Goal: Transaction & Acquisition: Subscribe to service/newsletter

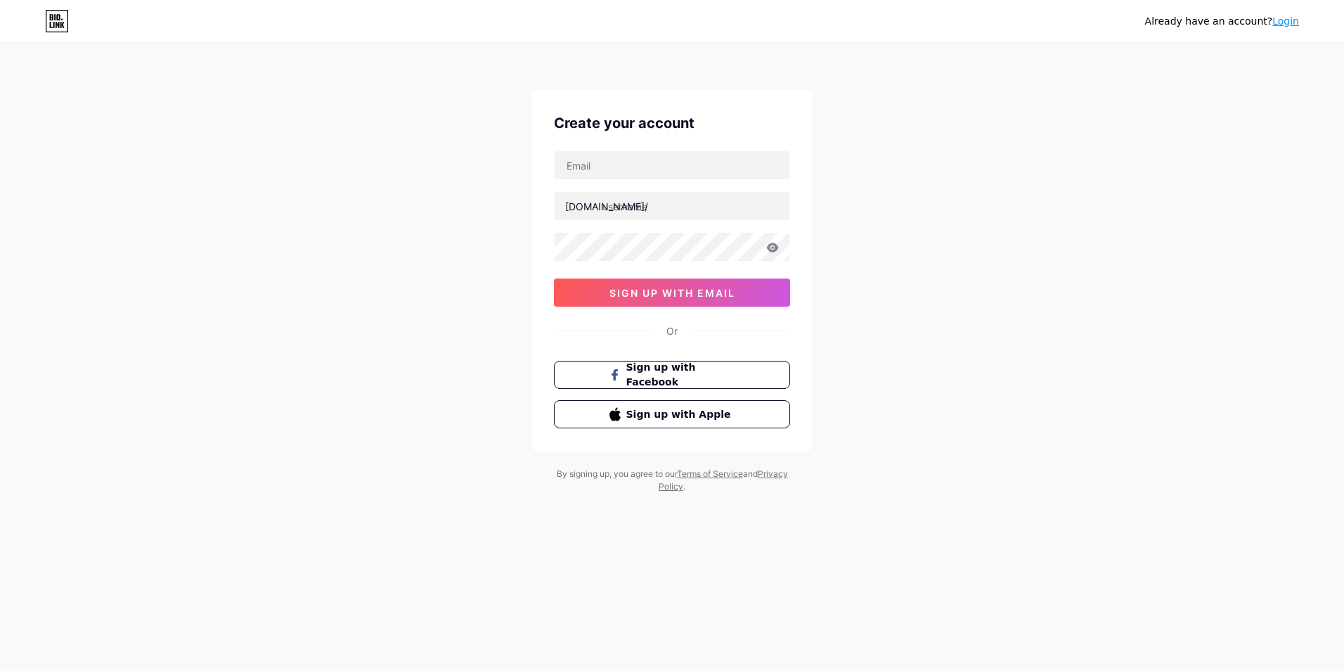
click at [666, 181] on div "[DOMAIN_NAME]/ 03AFcWeA55sSFOUz-TU0DgYn9PnEgRdtEDx_pGVuyKwI5n6UayxEwmmkChrw3LBJ…" at bounding box center [672, 228] width 236 height 156
click at [664, 167] on input "text" at bounding box center [672, 165] width 235 height 28
click at [631, 172] on input "text" at bounding box center [672, 165] width 235 height 28
type input "[EMAIL_ADDRESS][DOMAIN_NAME]"
click at [650, 200] on input "text" at bounding box center [672, 206] width 235 height 28
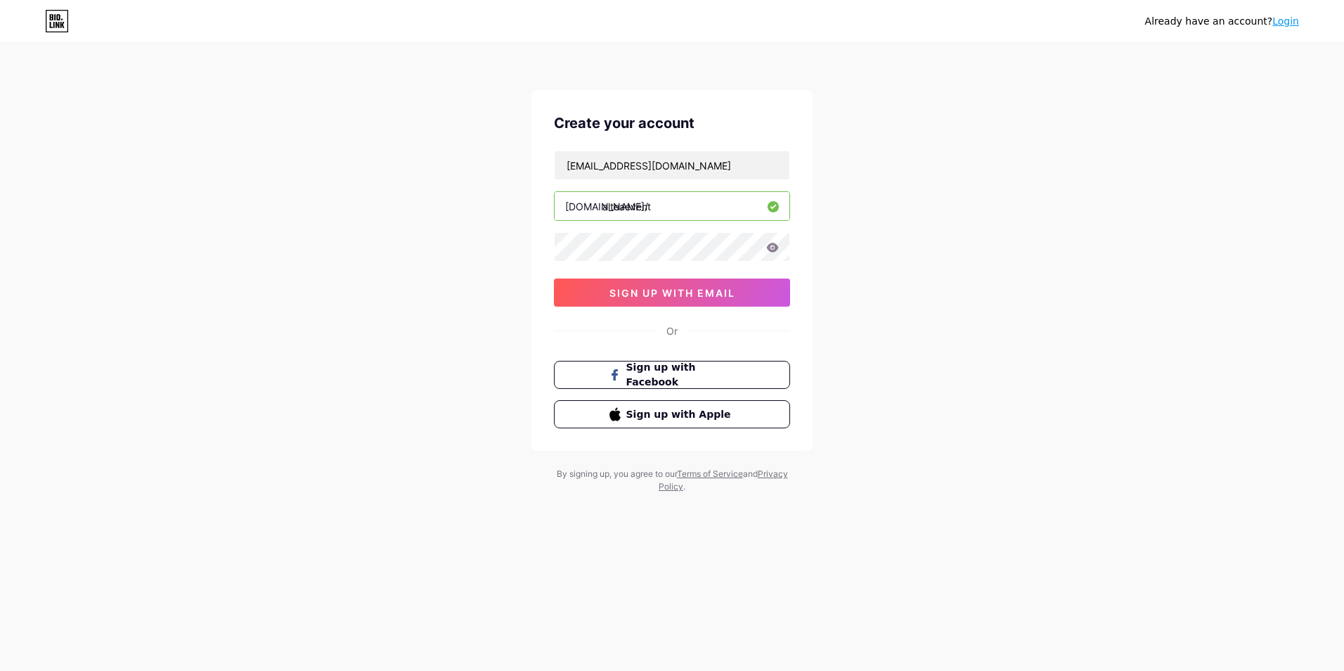
type input "alteaevent"
click at [710, 291] on span "sign up with email" at bounding box center [672, 293] width 126 height 12
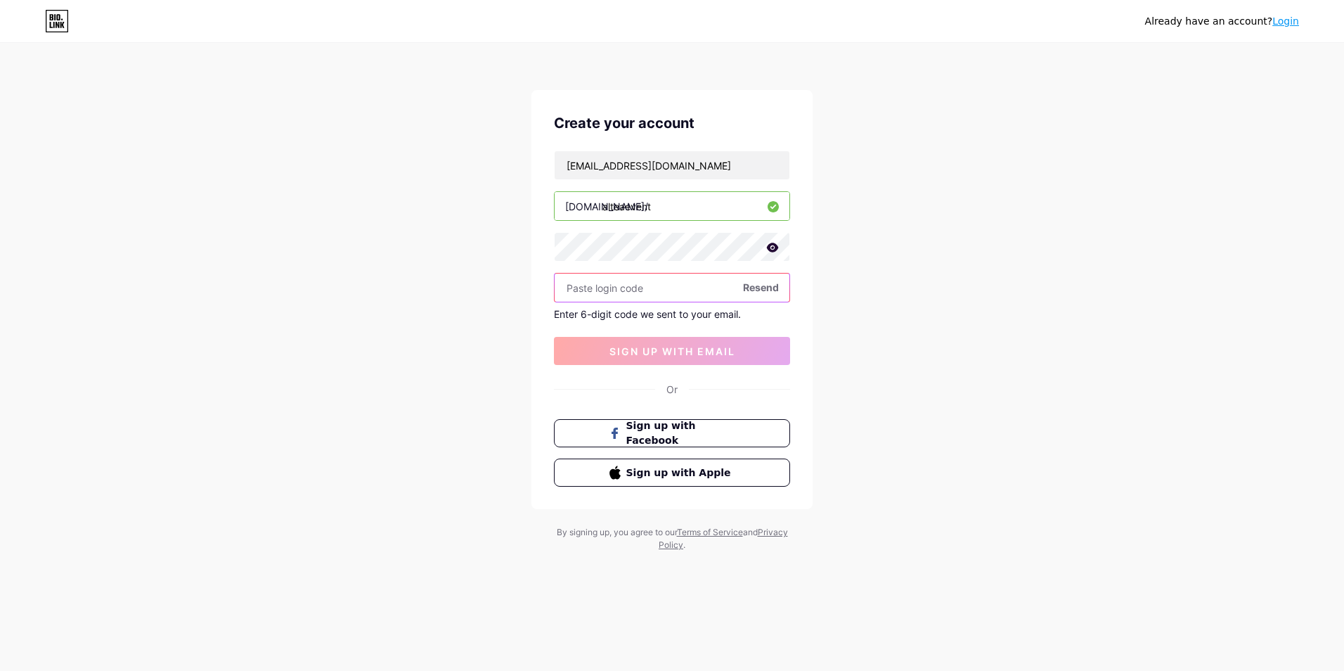
click at [624, 284] on input "text" at bounding box center [672, 287] width 235 height 28
click at [954, 348] on div "Already have an account? Login Create your account [EMAIL_ADDRESS][DOMAIN_NAME]…" at bounding box center [672, 298] width 1344 height 596
click at [657, 323] on div "[EMAIL_ADDRESS][DOMAIN_NAME] [DOMAIN_NAME]/ alteaevent Resend Enter 6-digit cod…" at bounding box center [672, 257] width 236 height 214
click at [663, 298] on input "text" at bounding box center [672, 287] width 235 height 28
click at [760, 288] on span "Resend" at bounding box center [761, 287] width 36 height 15
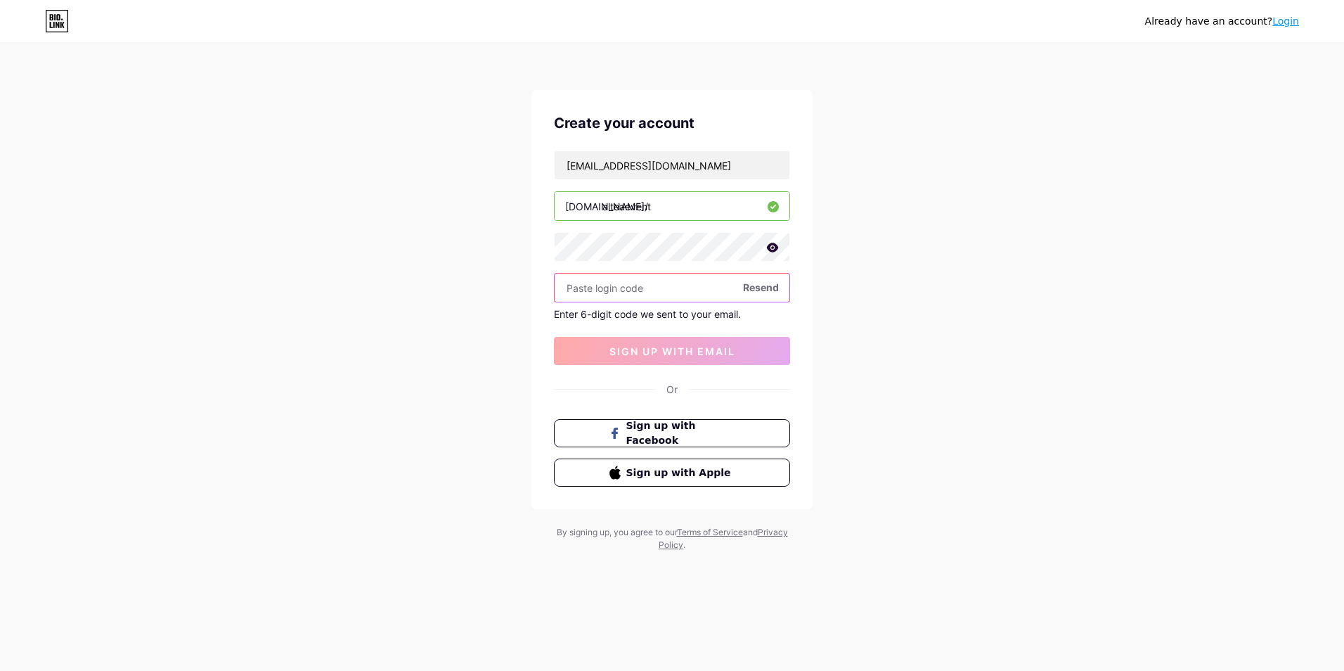
click at [680, 274] on input "text" at bounding box center [672, 287] width 235 height 28
type input "572745"
click at [937, 354] on div "Already have an account? Login Create your account [EMAIL_ADDRESS][DOMAIN_NAME]…" at bounding box center [672, 298] width 1344 height 596
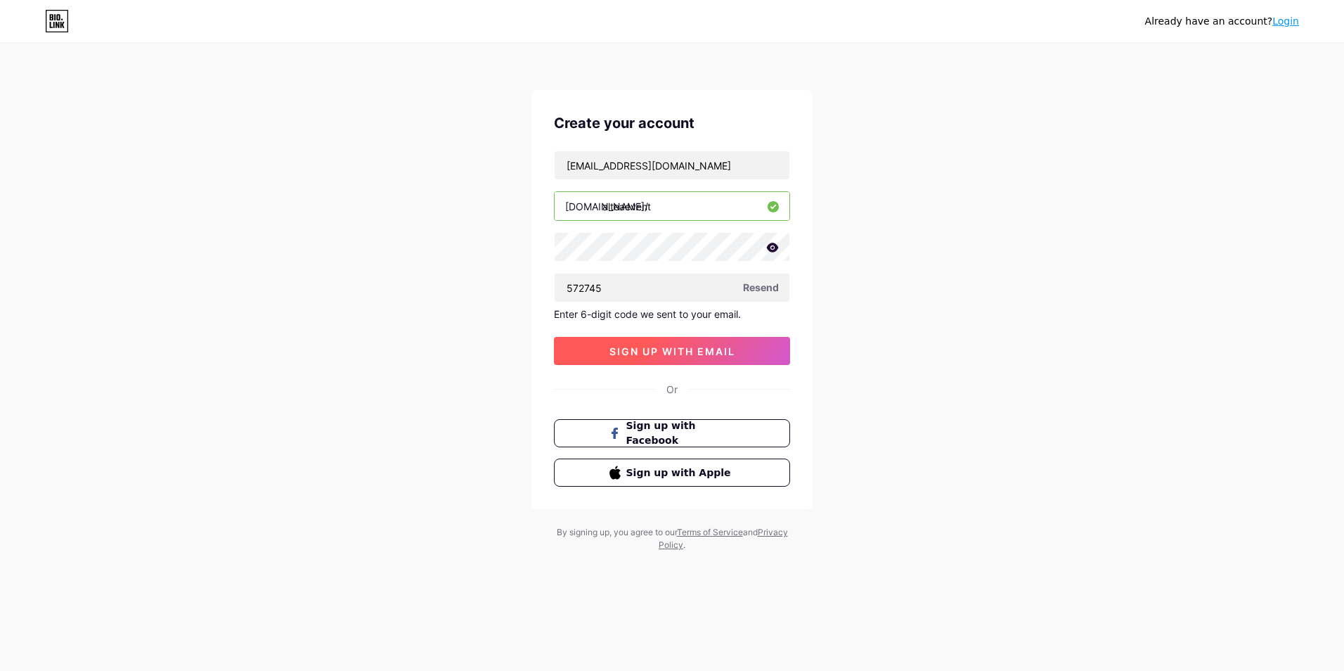
click at [740, 355] on button "sign up with email" at bounding box center [672, 351] width 236 height 28
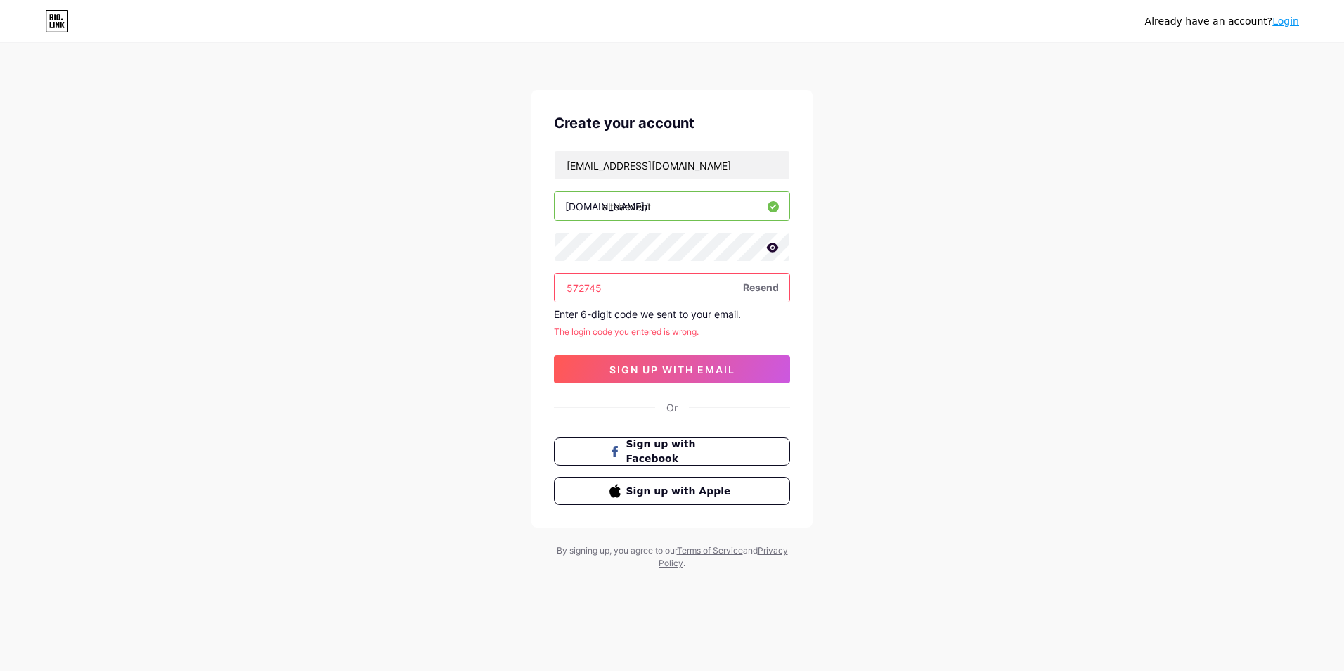
click at [765, 301] on input "572745" at bounding box center [672, 287] width 235 height 28
click at [820, 300] on div "Already have an account? Login Create your account [EMAIL_ADDRESS][DOMAIN_NAME]…" at bounding box center [672, 307] width 1344 height 614
click at [680, 287] on input "572745" at bounding box center [672, 287] width 235 height 28
click at [858, 359] on div "Already have an account? Login Create your account [EMAIL_ADDRESS][DOMAIN_NAME]…" at bounding box center [672, 307] width 1344 height 614
click at [751, 166] on input "[EMAIL_ADDRESS][DOMAIN_NAME]" at bounding box center [672, 165] width 235 height 28
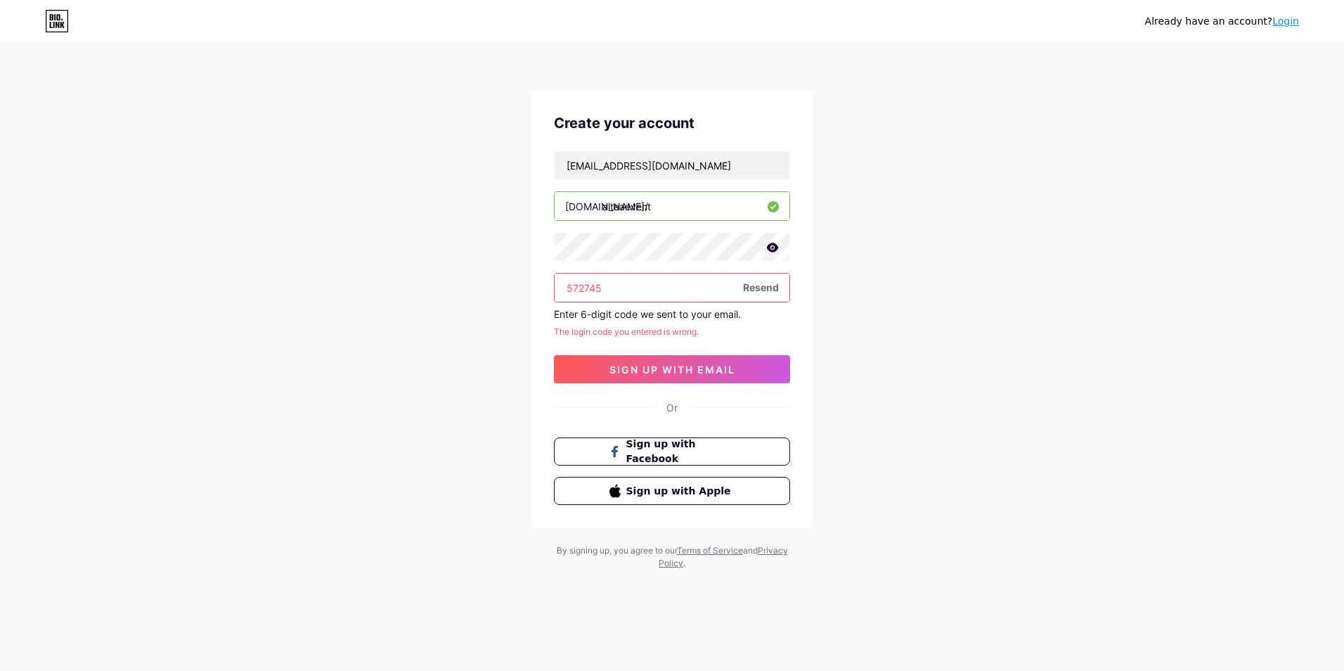
drag, startPoint x: 682, startPoint y: 280, endPoint x: 542, endPoint y: 295, distance: 140.7
click at [542, 295] on div "Create your account [EMAIL_ADDRESS][DOMAIN_NAME] [DOMAIN_NAME]/ alteaevent 5727…" at bounding box center [671, 308] width 281 height 437
click at [485, 281] on div "Already have an account? Login Create your account [EMAIL_ADDRESS][DOMAIN_NAME]…" at bounding box center [672, 307] width 1344 height 614
